Goal: Navigation & Orientation: Find specific page/section

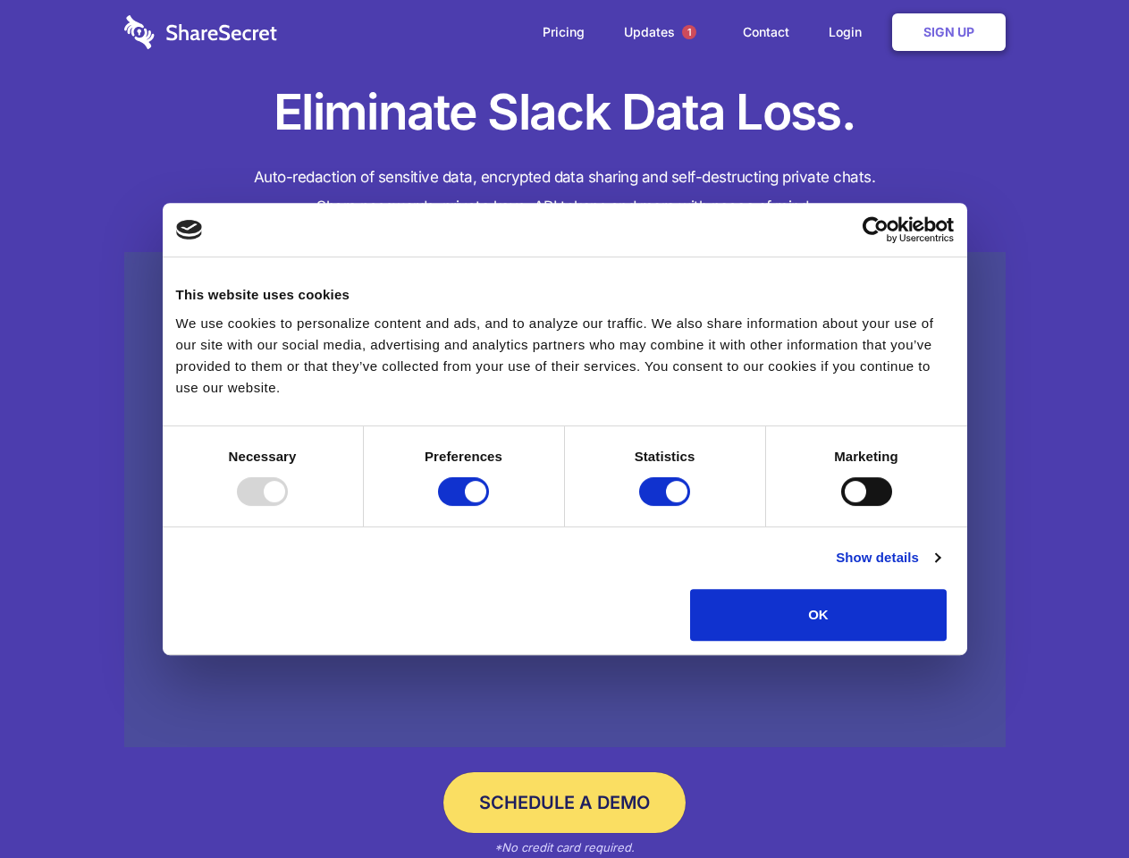
click at [288, 506] on div at bounding box center [262, 491] width 51 height 29
click at [489, 506] on input "Preferences" at bounding box center [463, 491] width 51 height 29
checkbox input "false"
click at [667, 506] on input "Statistics" at bounding box center [664, 491] width 51 height 29
checkbox input "false"
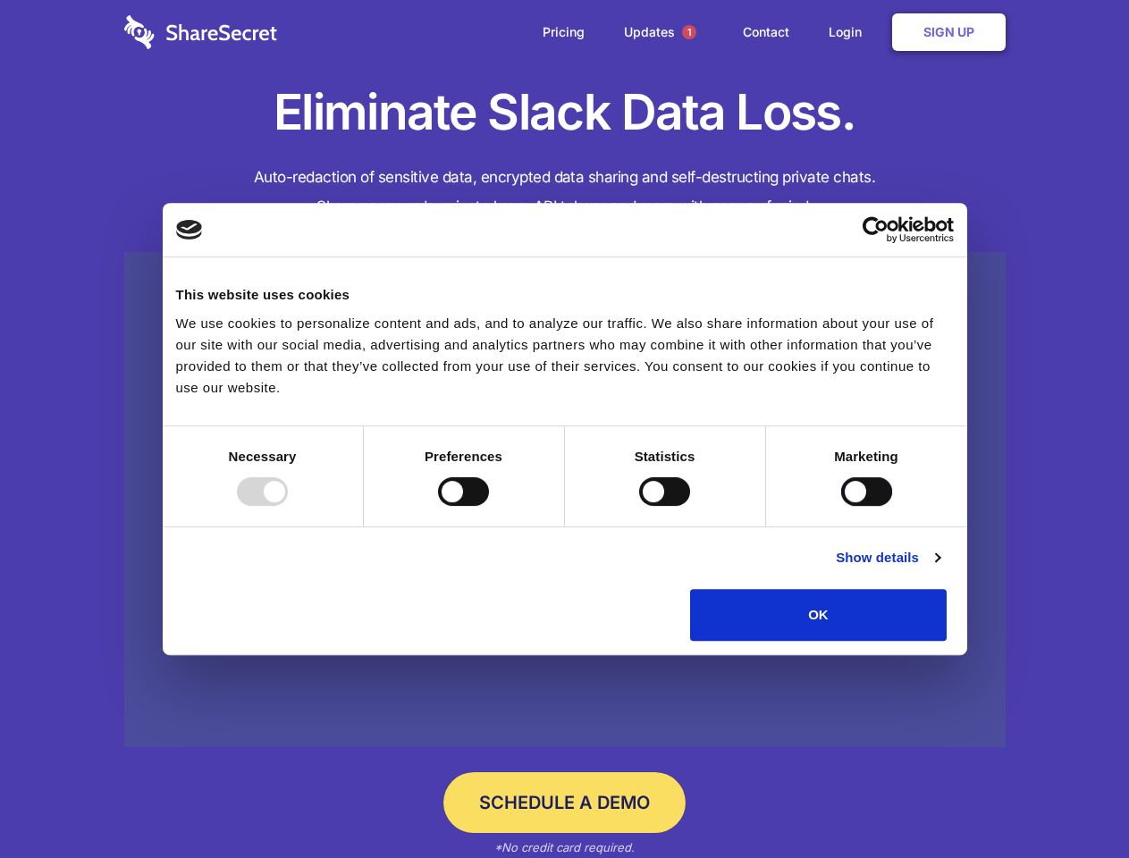
click at [841, 506] on input "Marketing" at bounding box center [866, 491] width 51 height 29
checkbox input "true"
click at [940, 569] on link "Show details" at bounding box center [888, 557] width 104 height 21
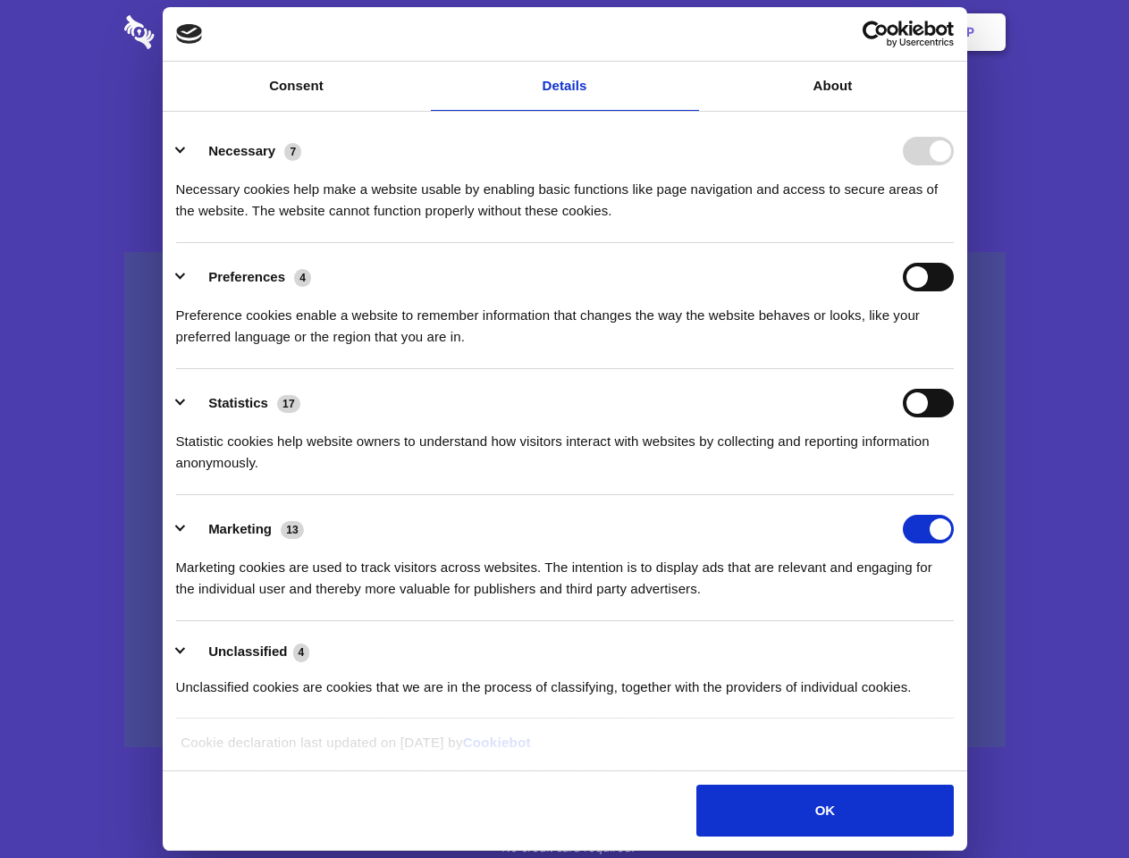
click at [954, 243] on li "Necessary 7 Necessary cookies help make a website usable by enabling basic func…" at bounding box center [565, 180] width 778 height 126
click at [689, 32] on span "1" at bounding box center [689, 32] width 14 height 14
